Goal: Communication & Community: Answer question/provide support

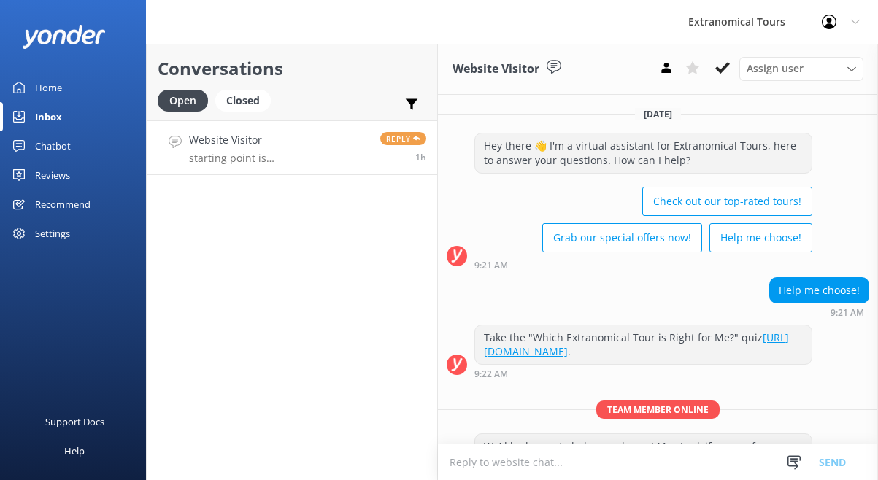
scroll to position [251, 0]
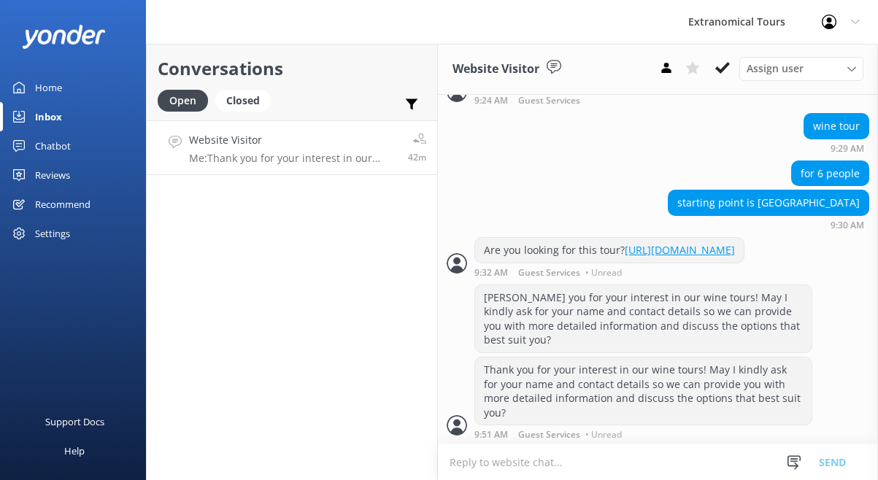
scroll to position [385, 0]
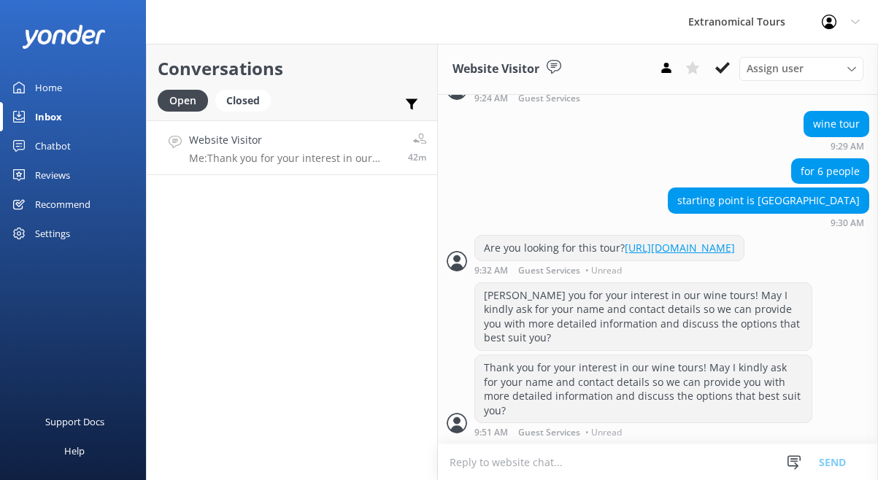
click at [797, 448] on div "Snippets Manage Still Need Further Assistance? Hi, just checking in - do you st…" at bounding box center [821, 463] width 77 height 36
click at [793, 458] on icon at bounding box center [794, 462] width 15 height 15
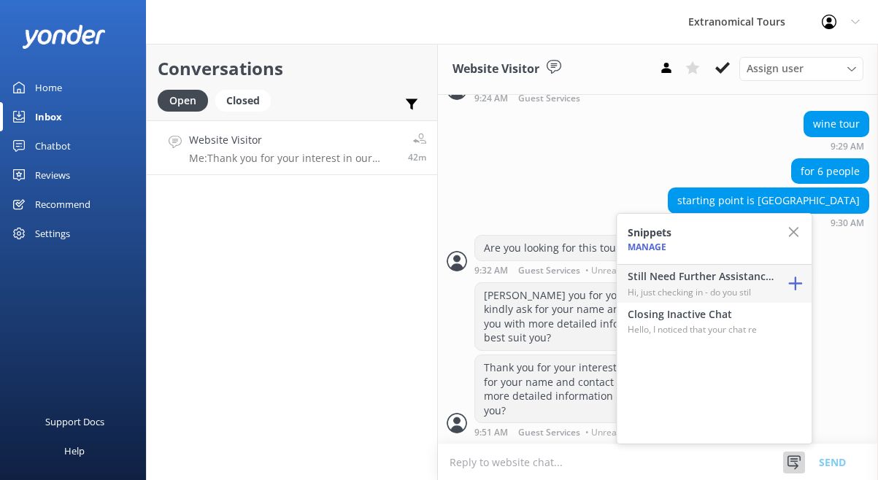
click at [733, 286] on p "Hi, just checking in - do you stil" at bounding box center [701, 292] width 146 height 14
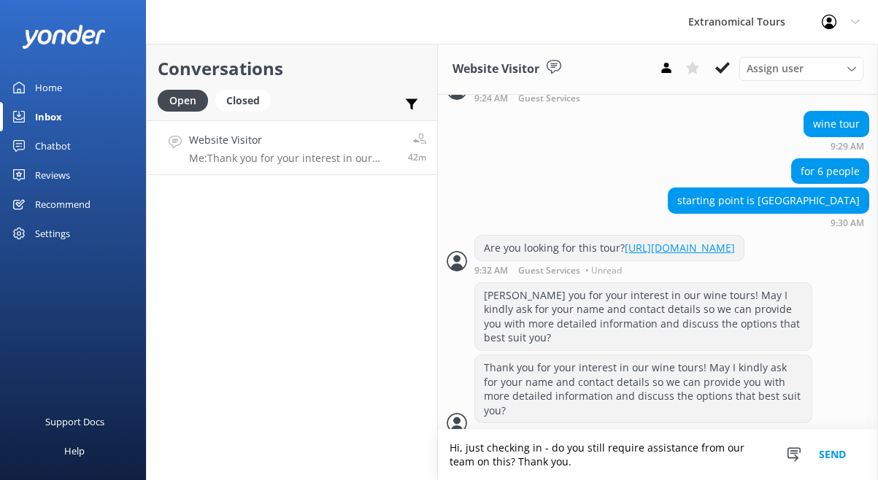
click at [828, 458] on button "Send" at bounding box center [832, 455] width 55 height 50
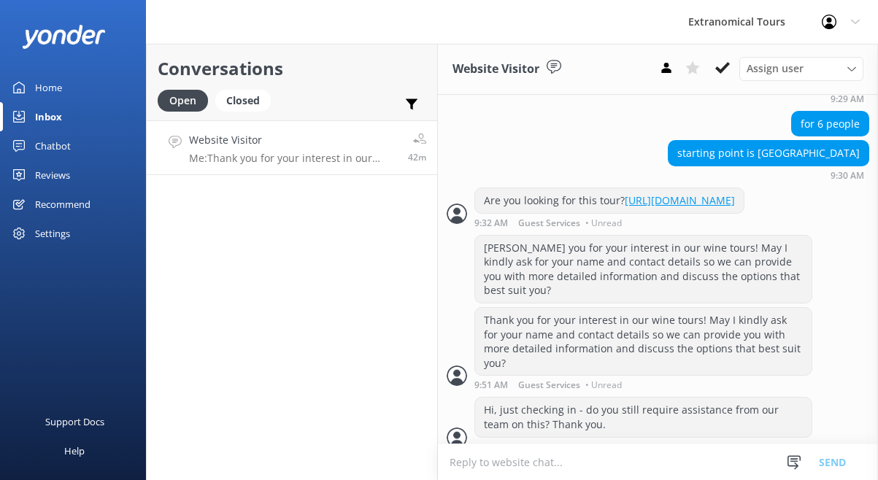
scroll to position [446, 0]
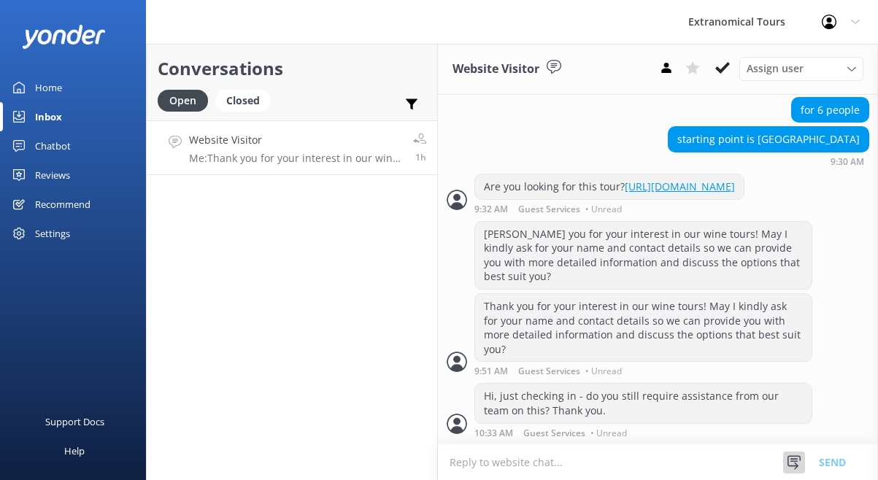
click at [788, 463] on icon at bounding box center [794, 462] width 15 height 15
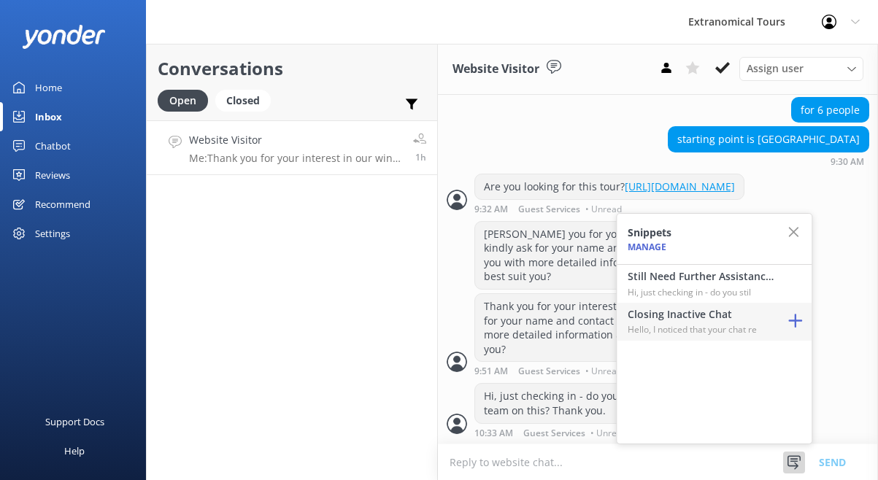
click at [750, 337] on p "Hello, I noticed that your chat re" at bounding box center [701, 330] width 146 height 14
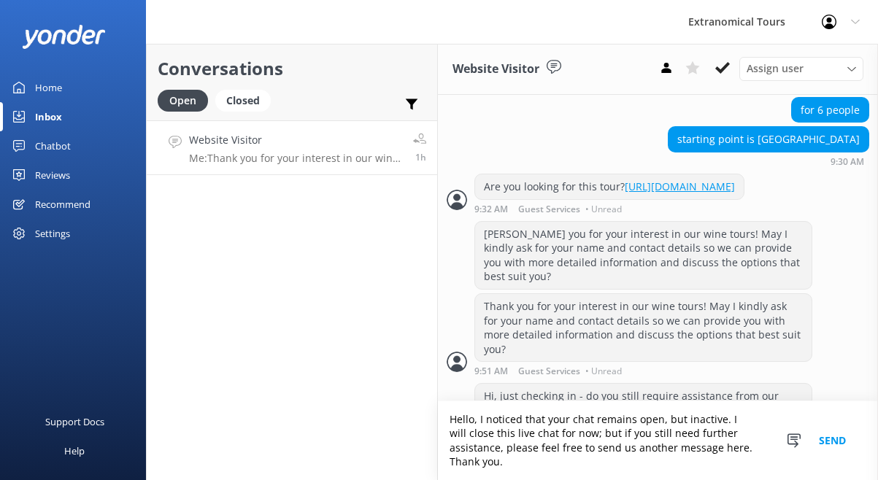
click at [825, 442] on button "Send" at bounding box center [832, 440] width 55 height 79
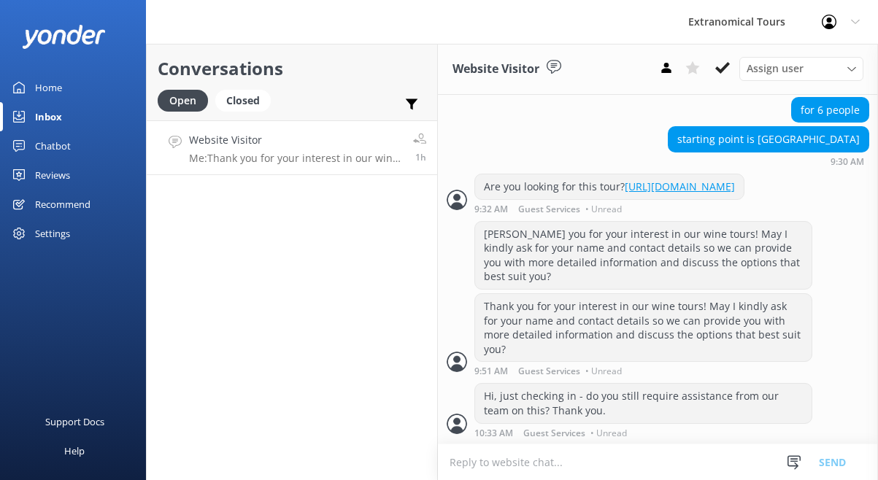
scroll to position [537, 0]
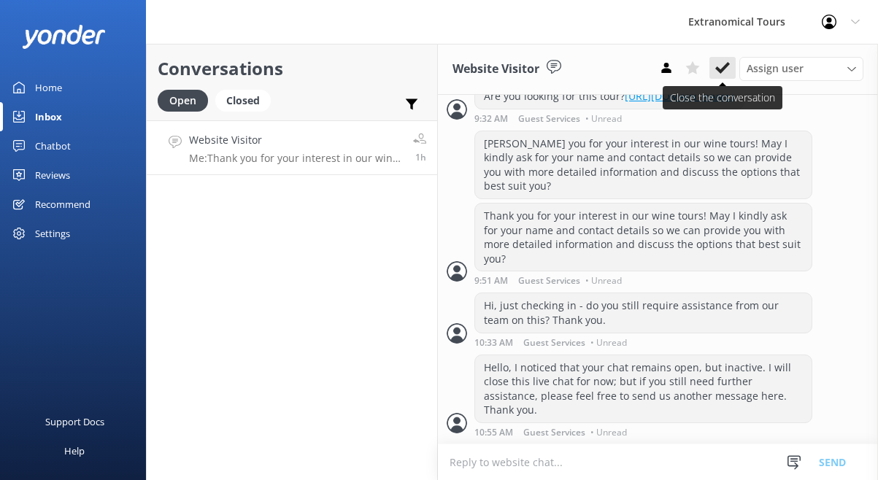
click at [728, 62] on use at bounding box center [722, 68] width 15 height 12
